Goal: Task Accomplishment & Management: Manage account settings

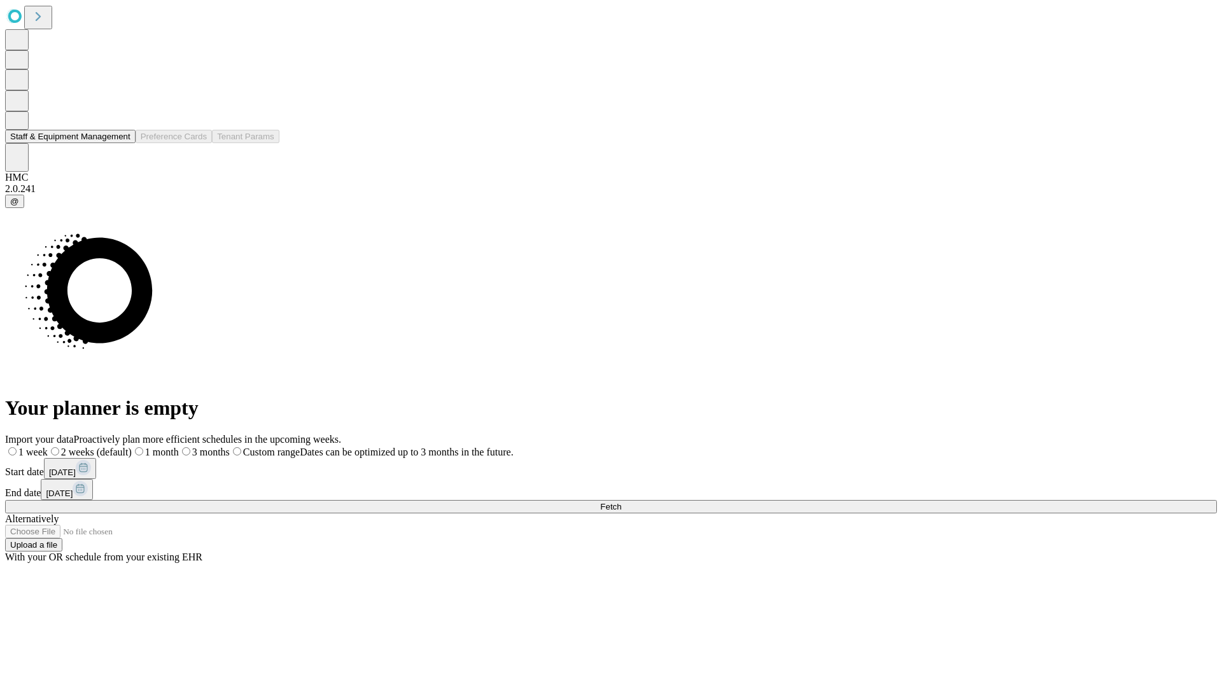
click at [119, 143] on button "Staff & Equipment Management" at bounding box center [70, 136] width 130 height 13
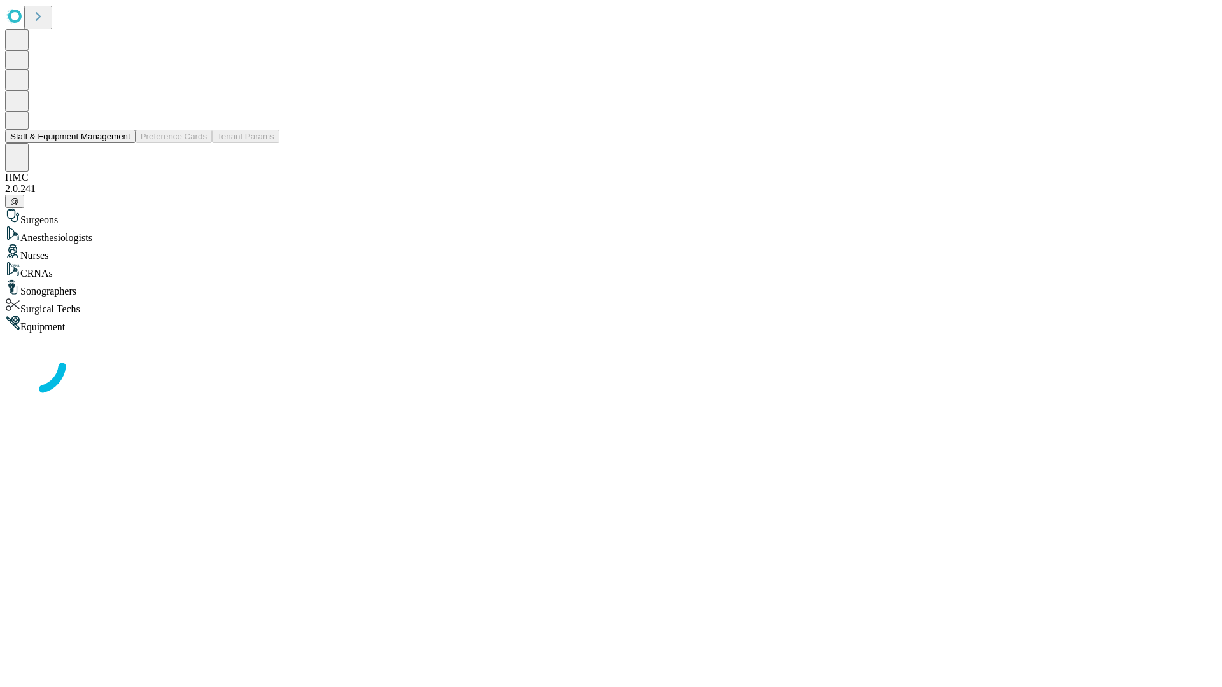
click at [122, 143] on button "Staff & Equipment Management" at bounding box center [70, 136] width 130 height 13
